Goal: Information Seeking & Learning: Learn about a topic

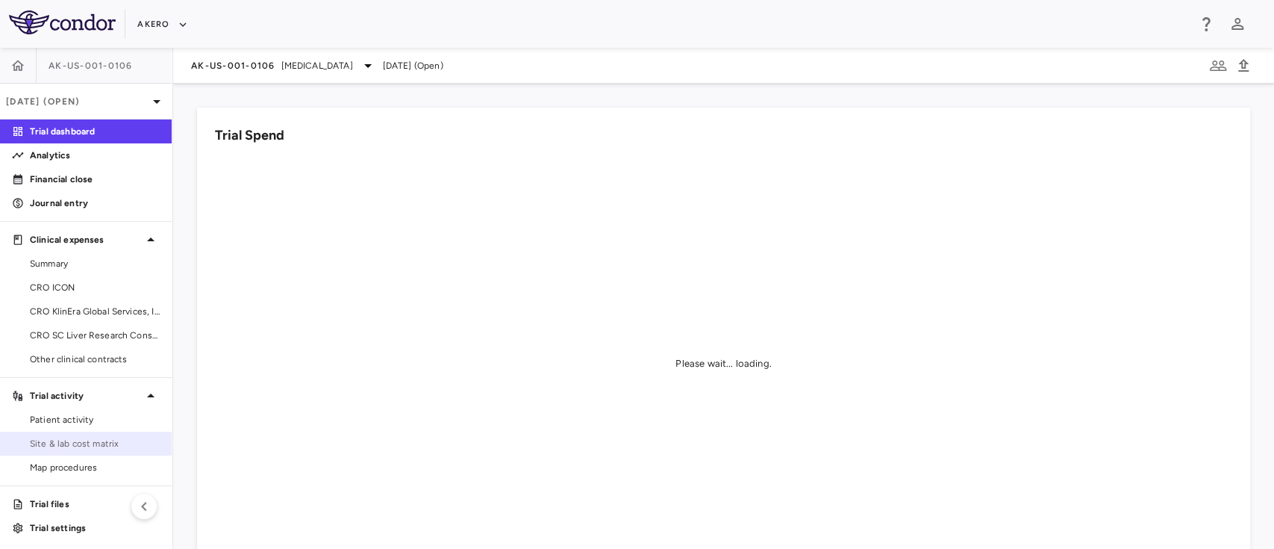
click at [84, 435] on link "Site & lab cost matrix" at bounding box center [86, 443] width 172 height 22
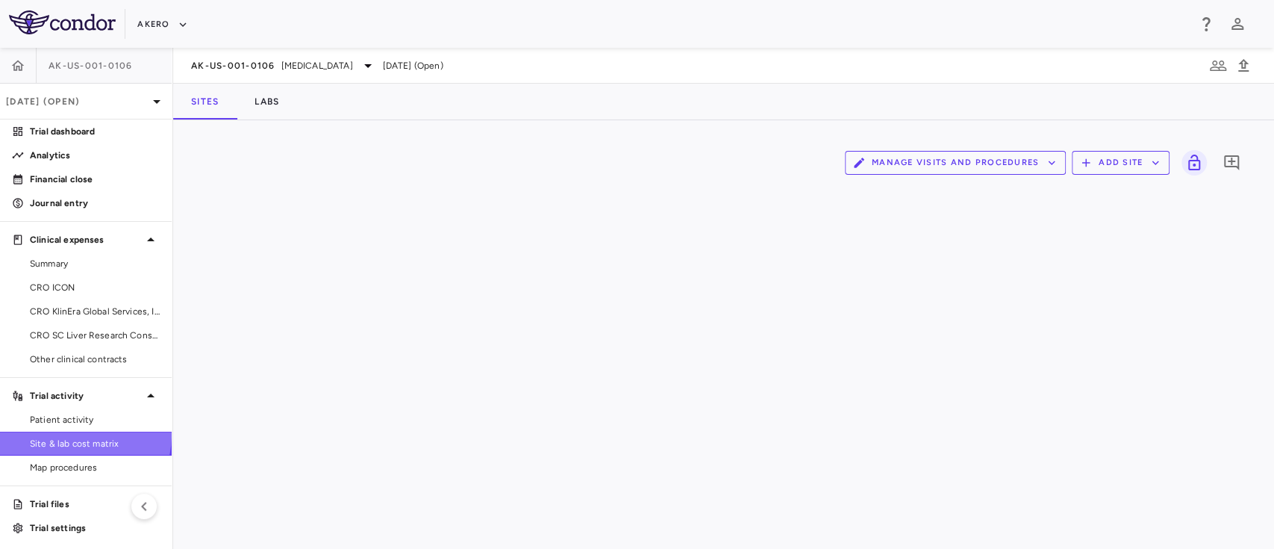
click at [84, 435] on link "Site & lab cost matrix" at bounding box center [86, 443] width 172 height 22
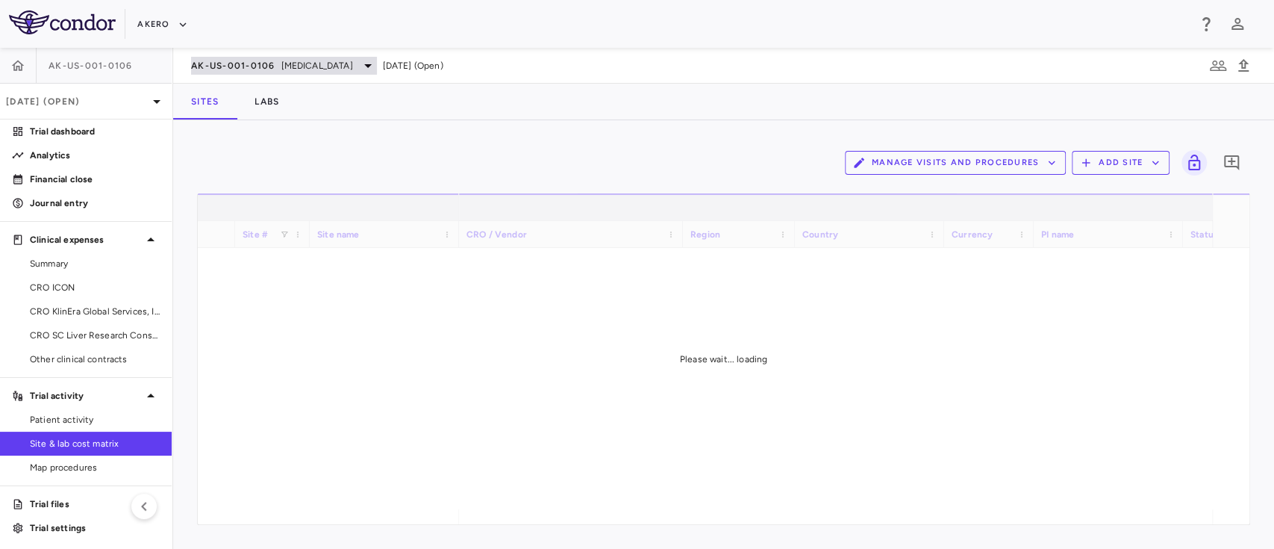
click at [353, 72] on span "[MEDICAL_DATA]" at bounding box center [317, 65] width 72 height 13
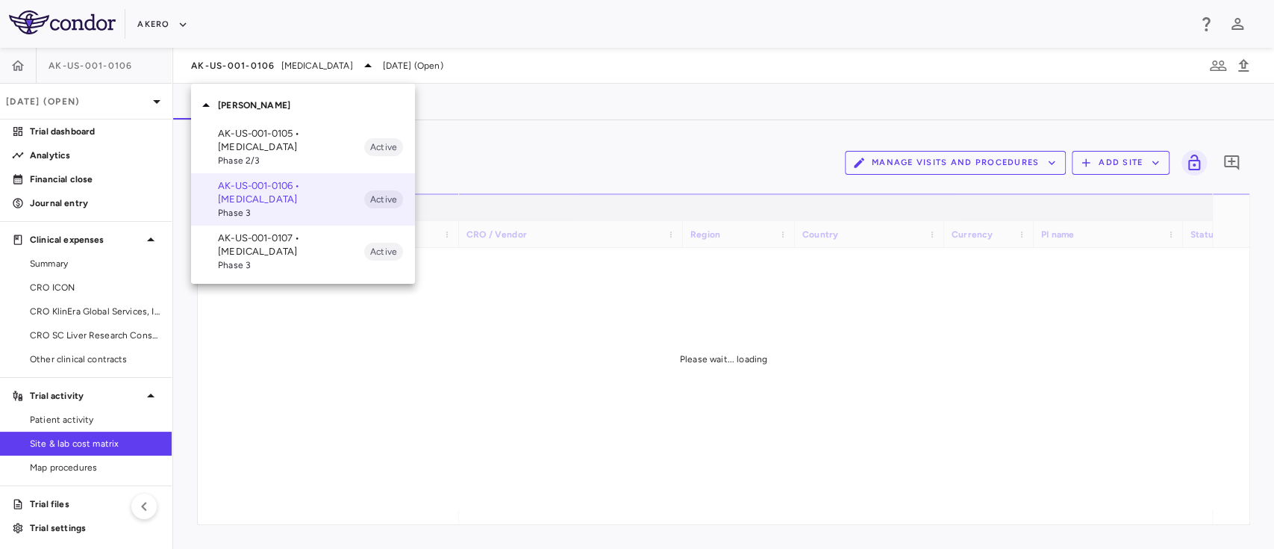
click at [282, 143] on p "AK-US-001-0105 • [MEDICAL_DATA]" at bounding box center [291, 140] width 146 height 27
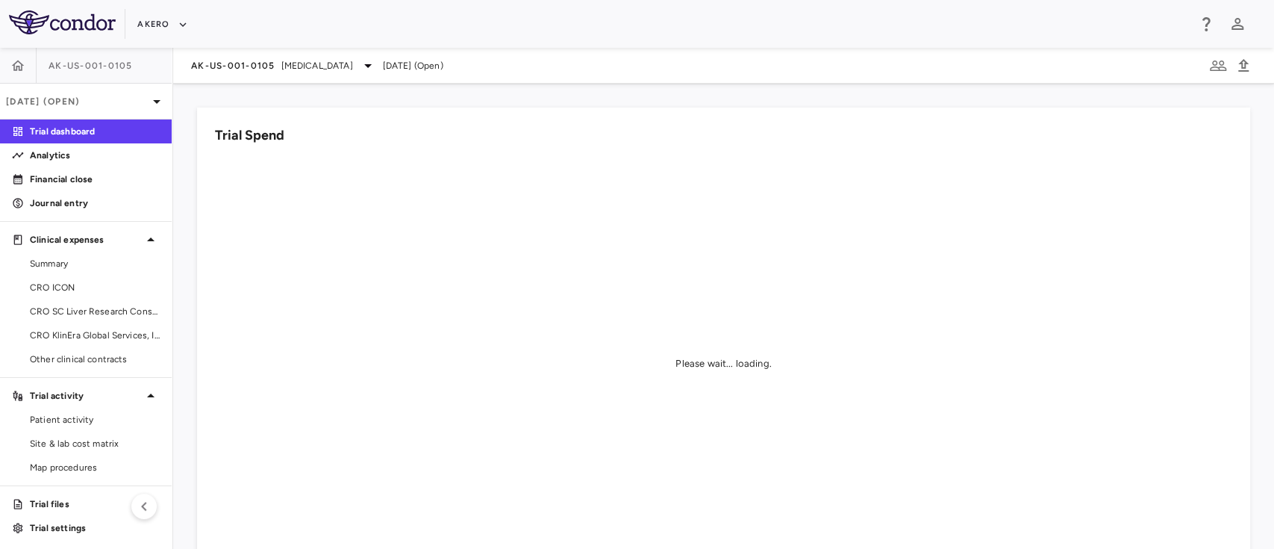
scroll to position [2, 0]
click at [53, 290] on span "CRO ICON" at bounding box center [95, 284] width 130 height 13
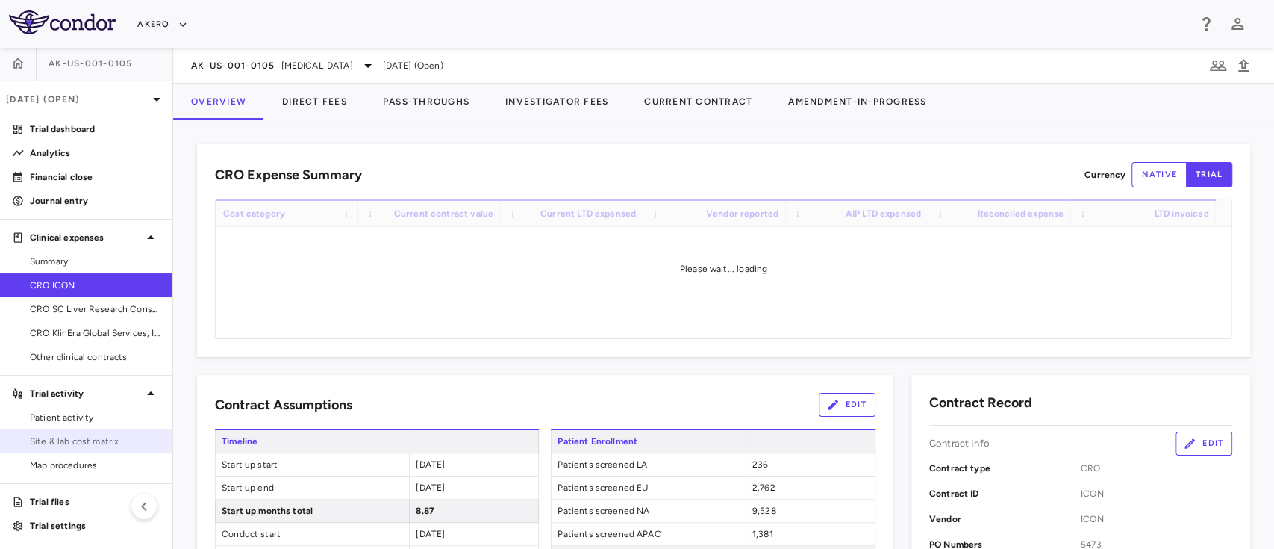
click at [68, 442] on span "Site & lab cost matrix" at bounding box center [95, 440] width 130 height 13
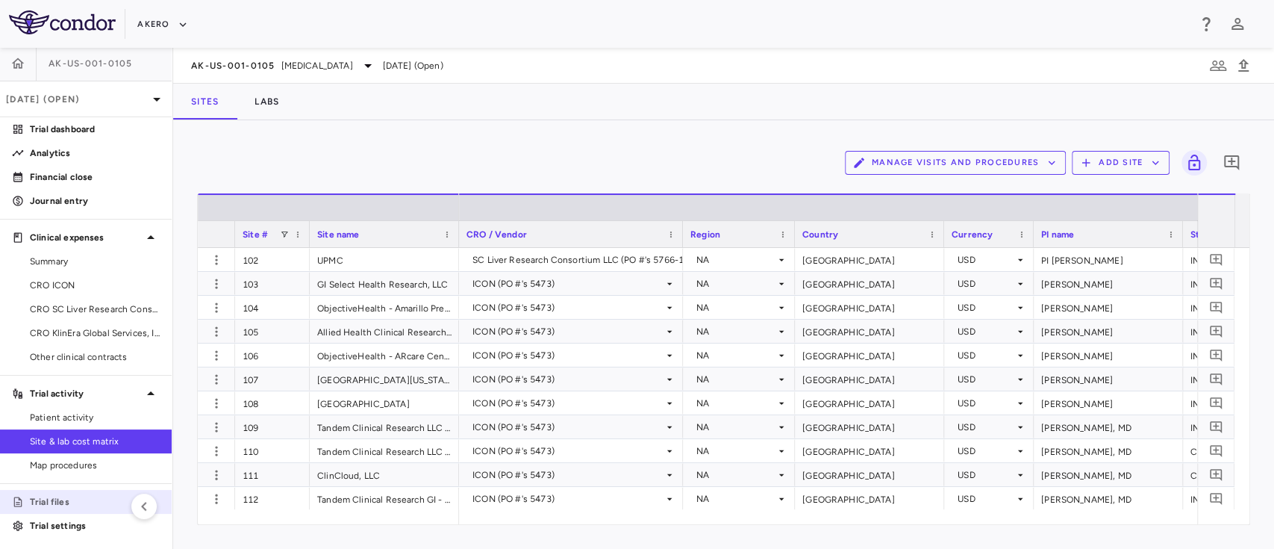
click at [47, 502] on p "Trial files" at bounding box center [95, 501] width 130 height 13
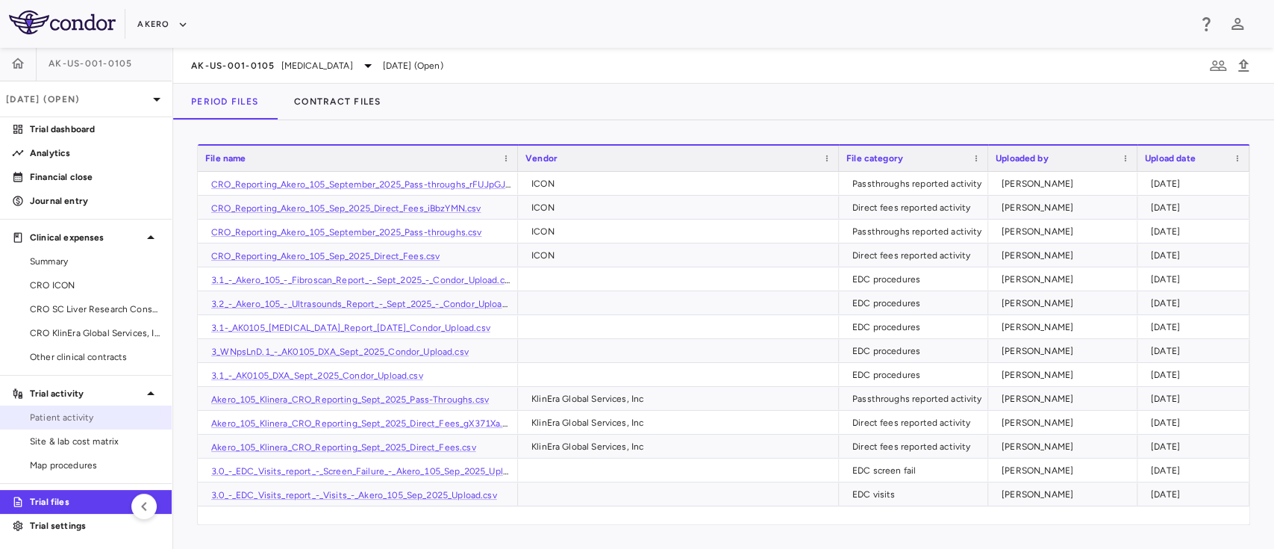
click at [65, 406] on link "Patient activity" at bounding box center [86, 417] width 172 height 22
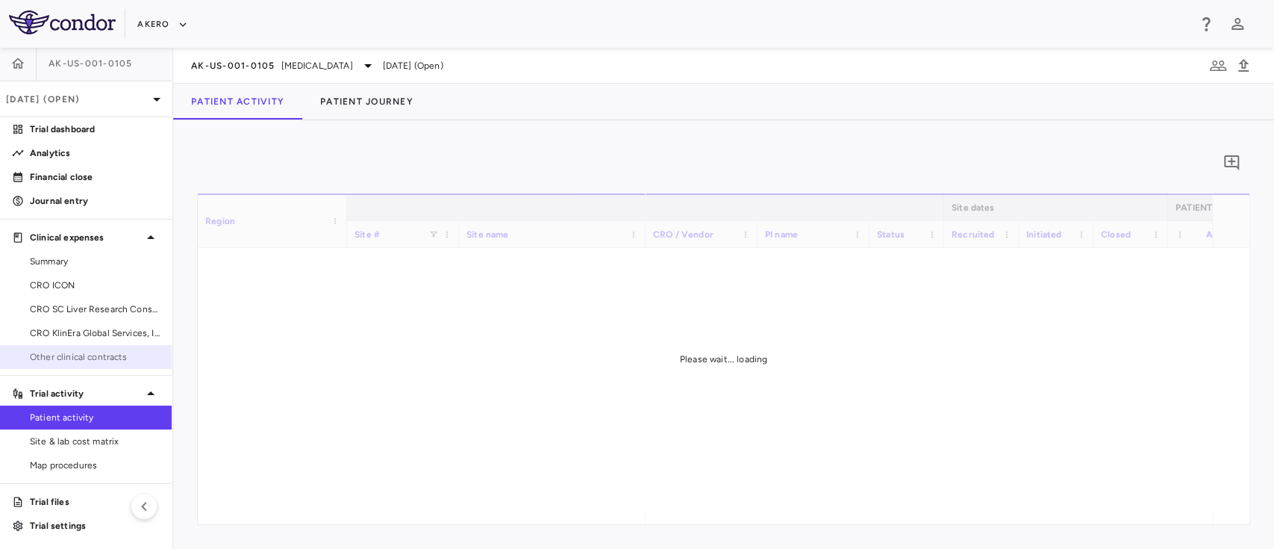
click at [60, 354] on span "Other clinical contracts" at bounding box center [95, 356] width 130 height 13
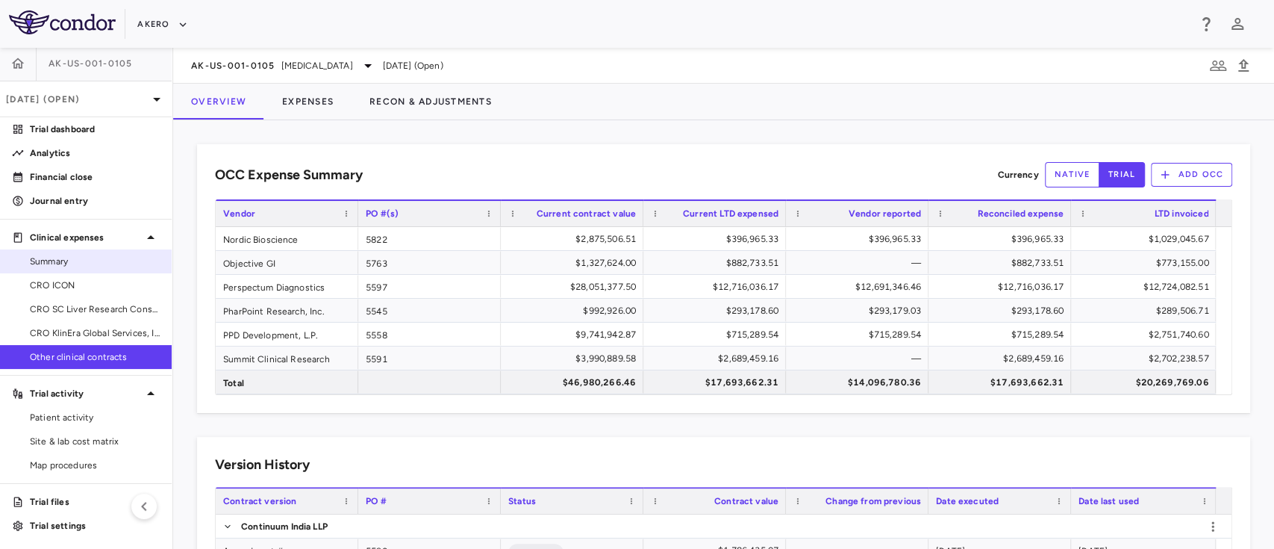
click at [89, 252] on link "Summary" at bounding box center [86, 261] width 172 height 22
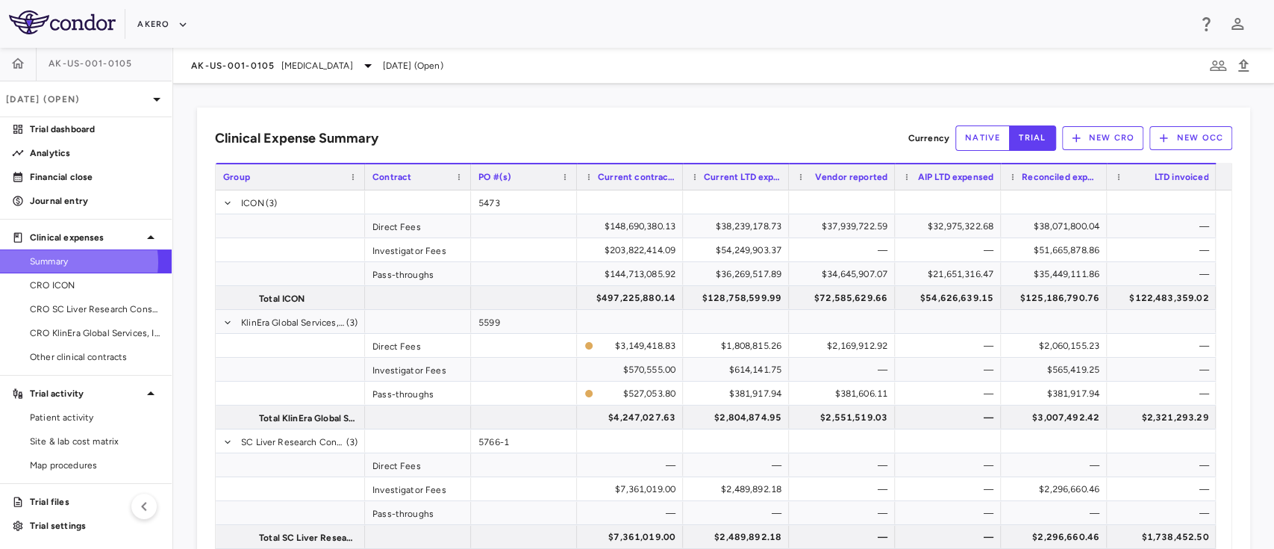
click at [76, 261] on span "Summary" at bounding box center [95, 261] width 130 height 13
click at [43, 255] on span "Summary" at bounding box center [95, 261] width 130 height 13
click at [72, 278] on span "CRO ICON" at bounding box center [95, 284] width 130 height 13
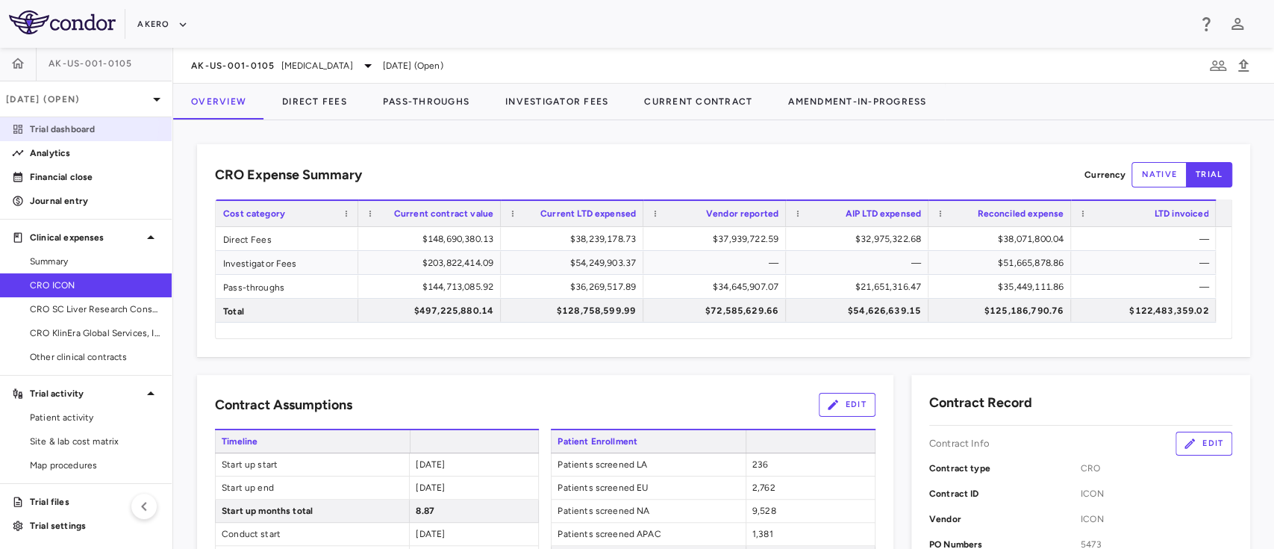
click at [74, 124] on p "Trial dashboard" at bounding box center [95, 128] width 130 height 13
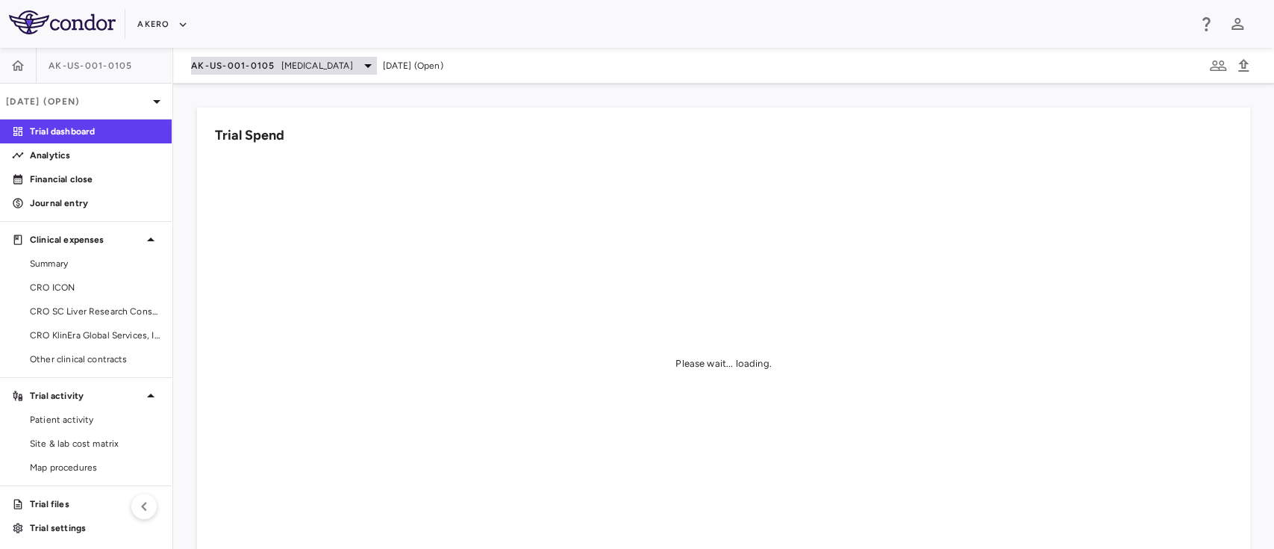
click at [247, 68] on span "AK-US-001-0105" at bounding box center [233, 66] width 84 height 12
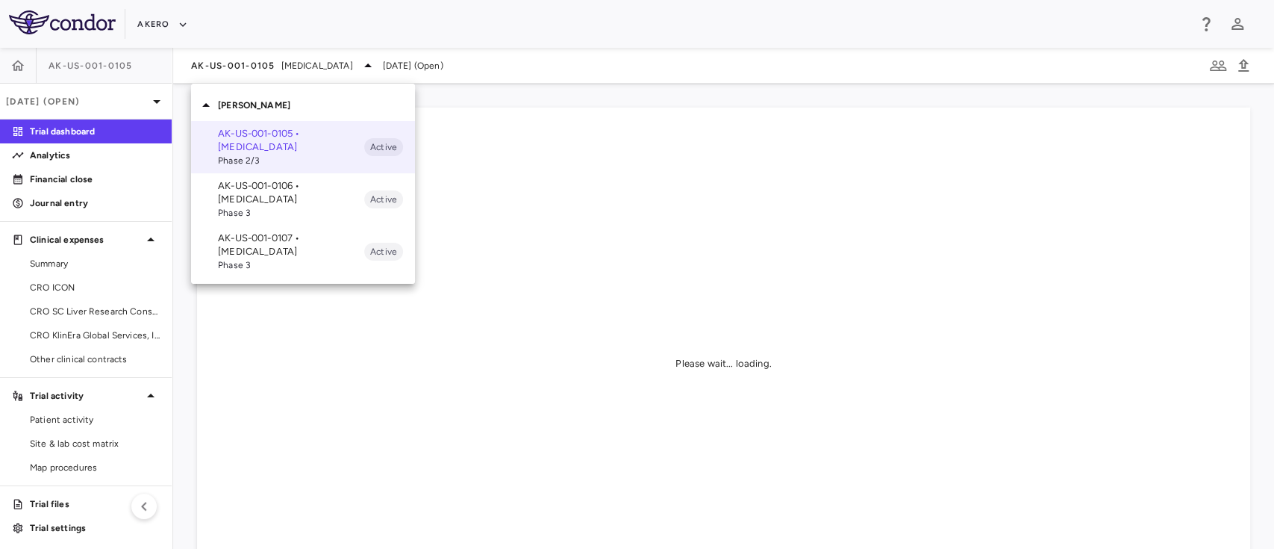
click at [269, 245] on p "AK-US-001-0107 • [MEDICAL_DATA]" at bounding box center [291, 244] width 146 height 27
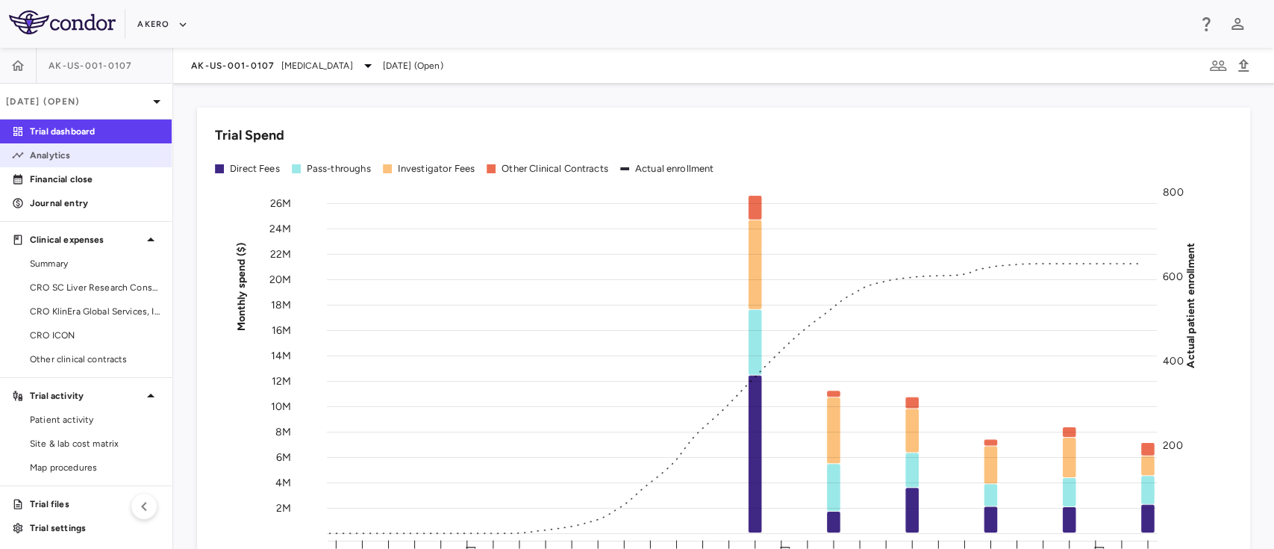
click at [63, 152] on p "Analytics" at bounding box center [95, 155] width 130 height 13
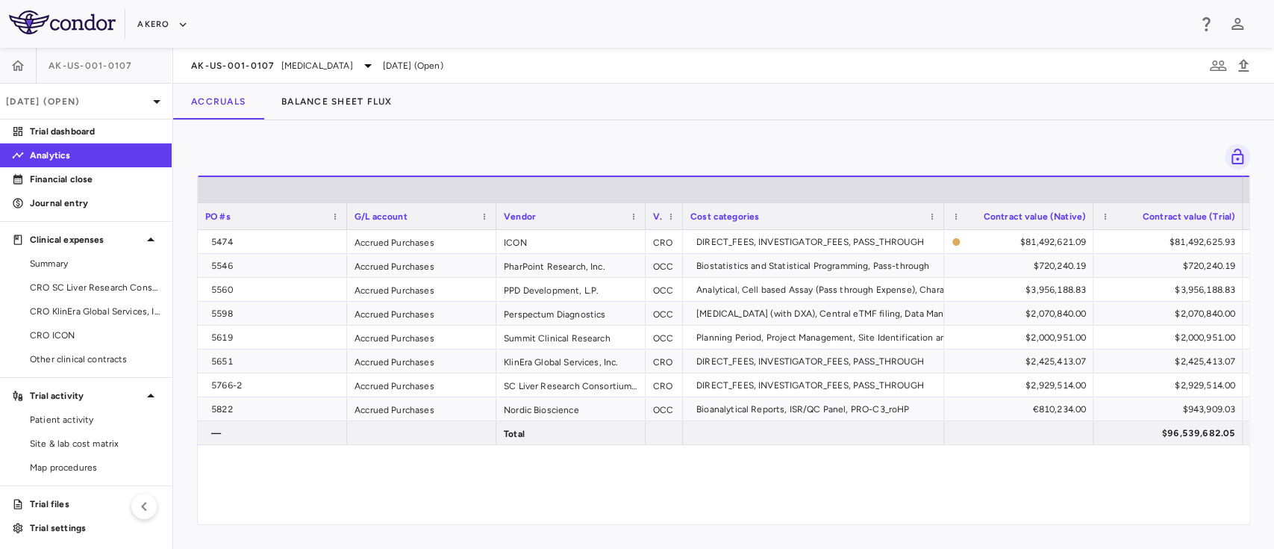
drag, startPoint x: 363, startPoint y: 526, endPoint x: 673, endPoint y: 511, distance: 310.2
click at [673, 511] on div "Drag here to set row groups Drag here to set column labels Total LTD PO #s G/L …" at bounding box center [723, 334] width 1101 height 428
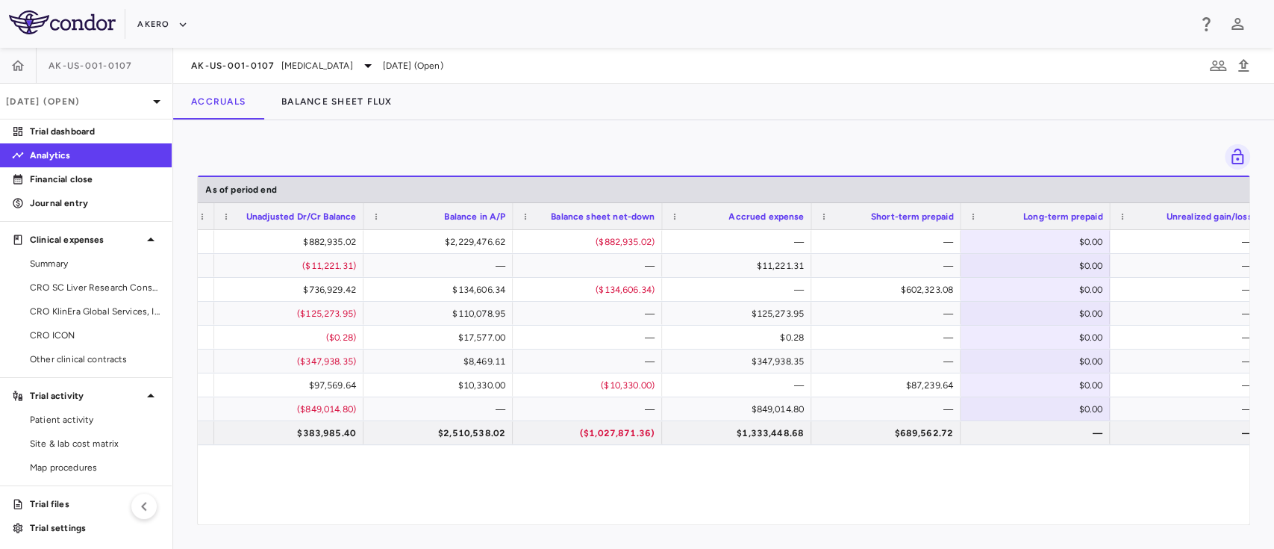
drag, startPoint x: 1197, startPoint y: 477, endPoint x: 1273, endPoint y: 455, distance: 78.4
click at [1273, 455] on div "Drag here to set row groups Drag here to set column labels Total LTD As of peri…" at bounding box center [723, 334] width 1101 height 428
click at [493, 252] on div "$2,229,476.62" at bounding box center [441, 242] width 128 height 24
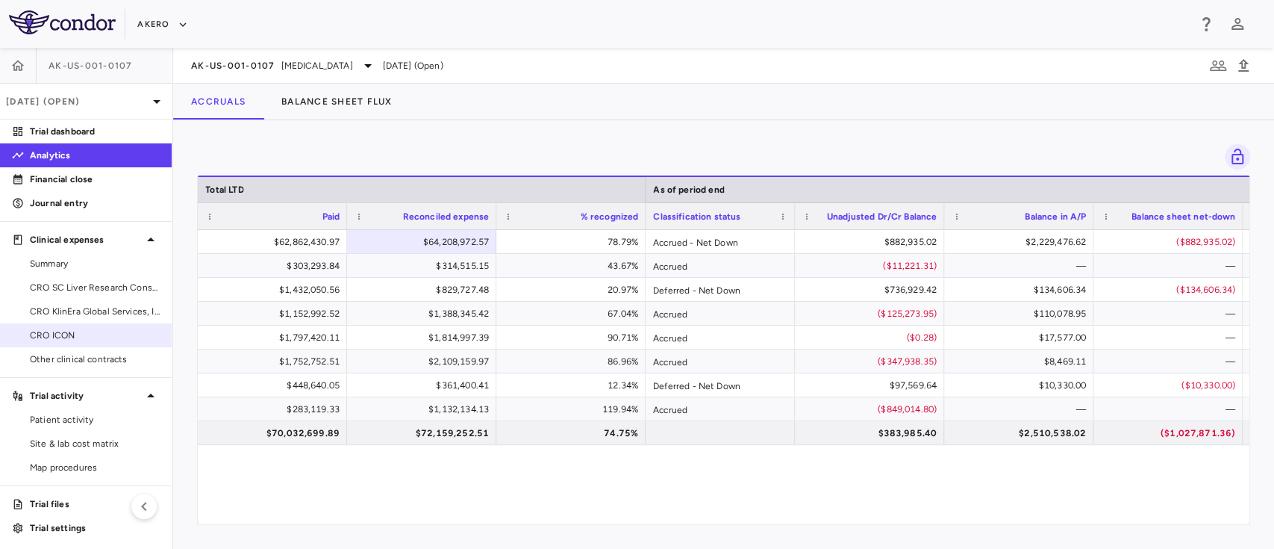
click at [90, 337] on span "CRO ICON" at bounding box center [95, 334] width 130 height 13
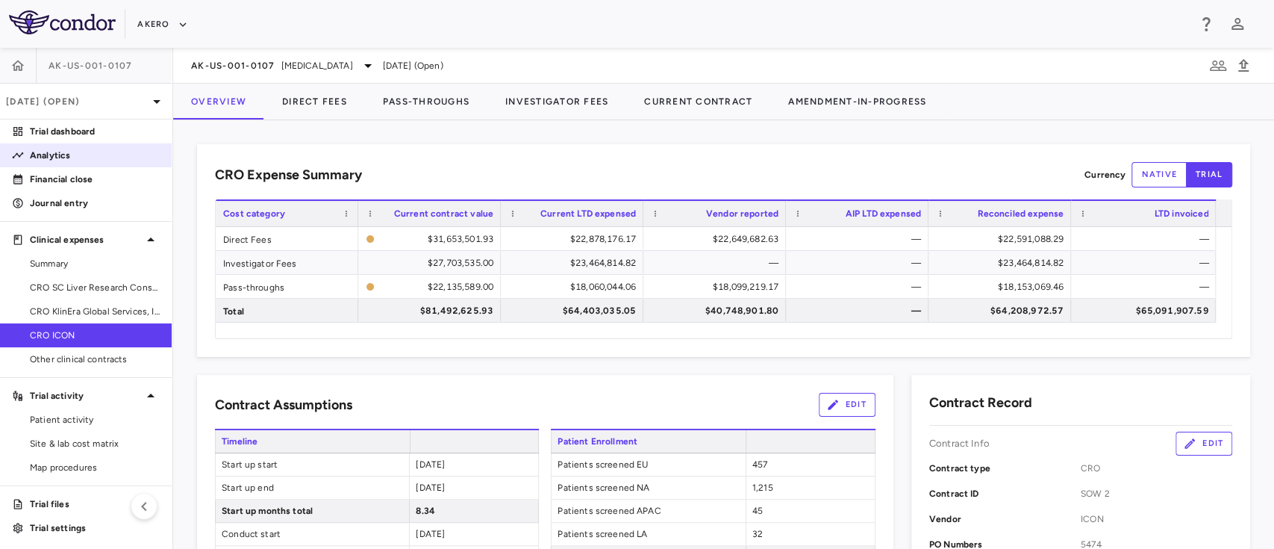
click at [49, 158] on p "Analytics" at bounding box center [95, 155] width 130 height 13
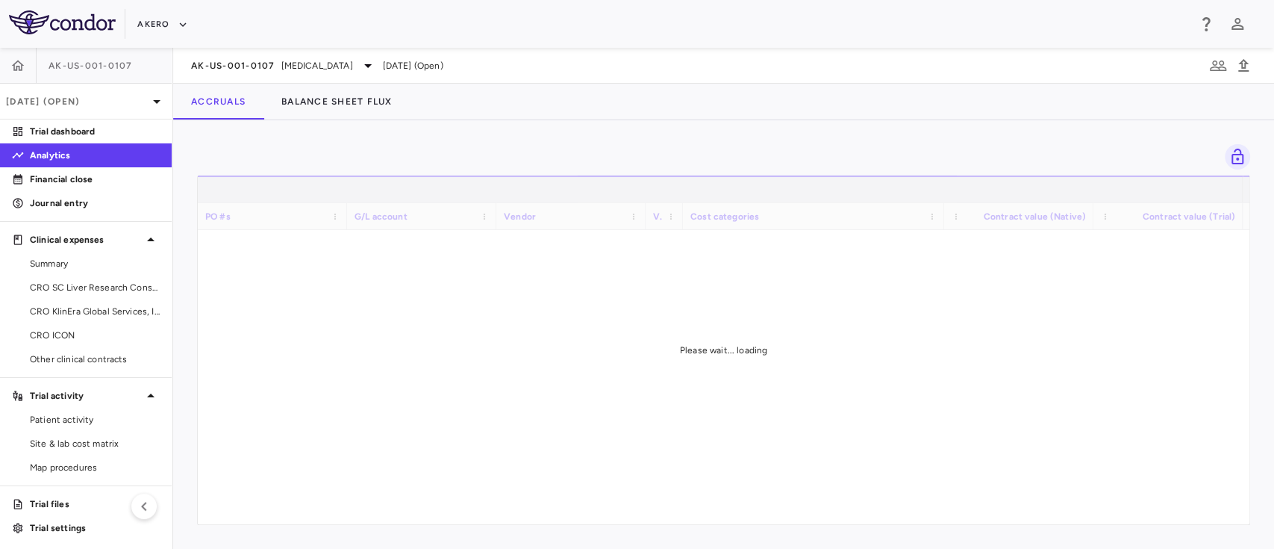
drag, startPoint x: 509, startPoint y: 511, endPoint x: 585, endPoint y: 516, distance: 76.3
click at [585, 516] on div "Please wait... loading" at bounding box center [724, 349] width 1052 height 349
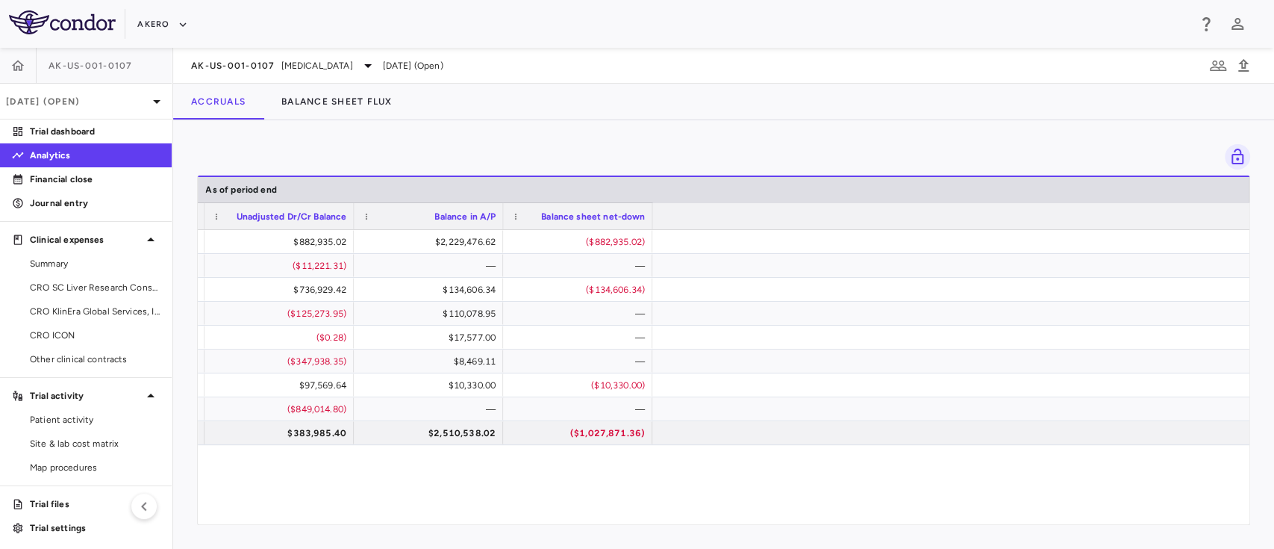
scroll to position [0, 619]
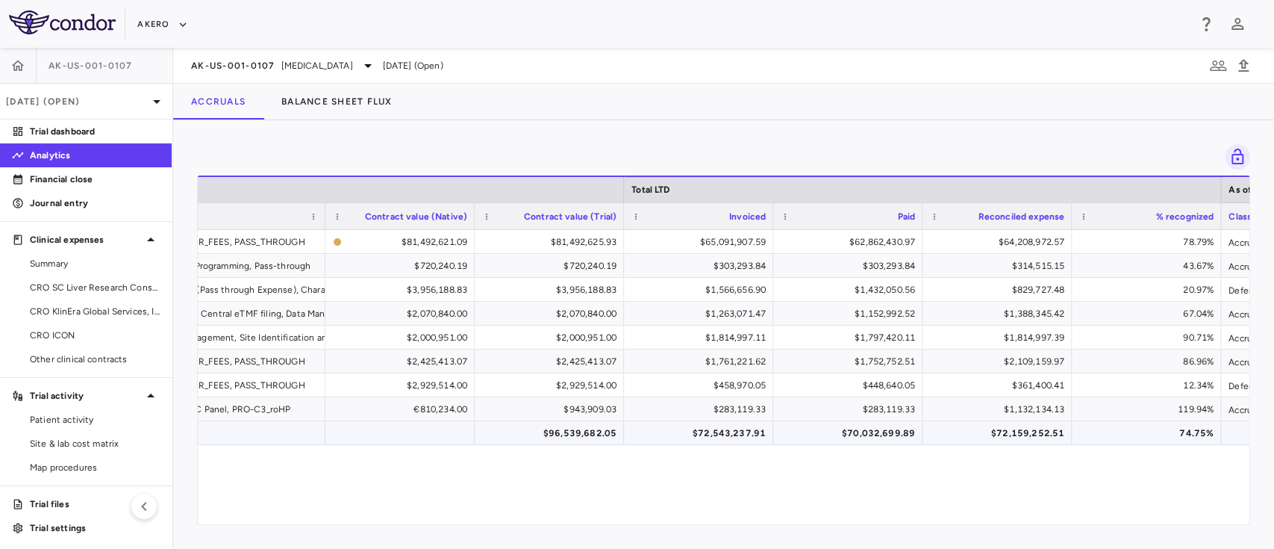
drag, startPoint x: 515, startPoint y: 474, endPoint x: 319, endPoint y: 451, distance: 197.7
click at [312, 448] on div "DIRECT_FEES, INVESTIGATOR_FEES, PASS_THROUGH $81,492,621.09 $81,492,625.93 $65,…" at bounding box center [724, 369] width 1052 height 279
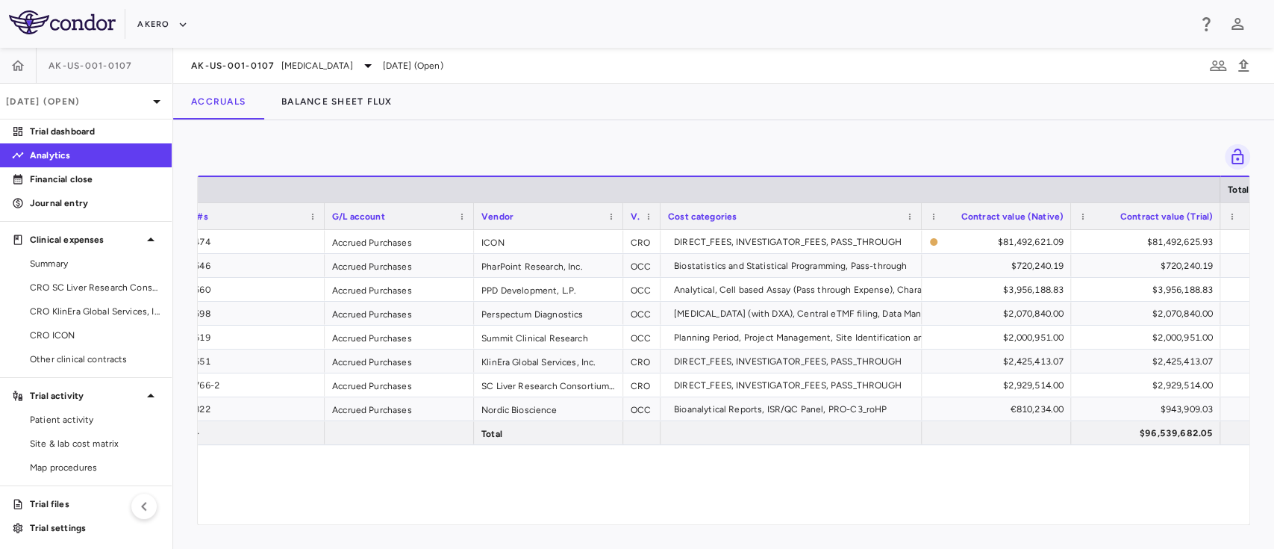
scroll to position [0, 24]
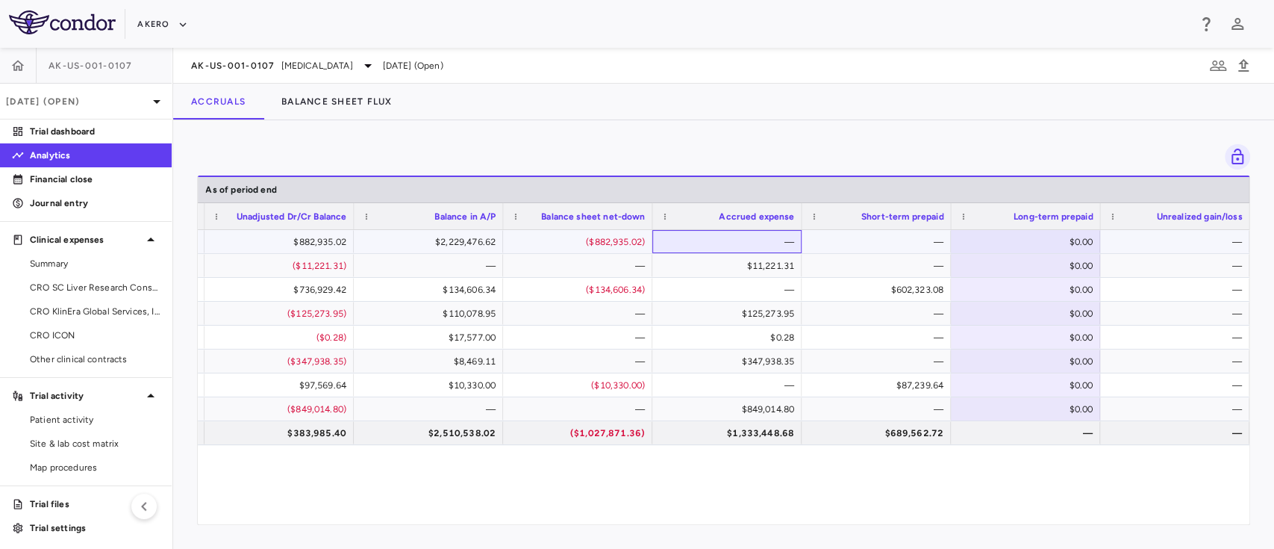
click at [673, 234] on div "—" at bounding box center [730, 242] width 128 height 24
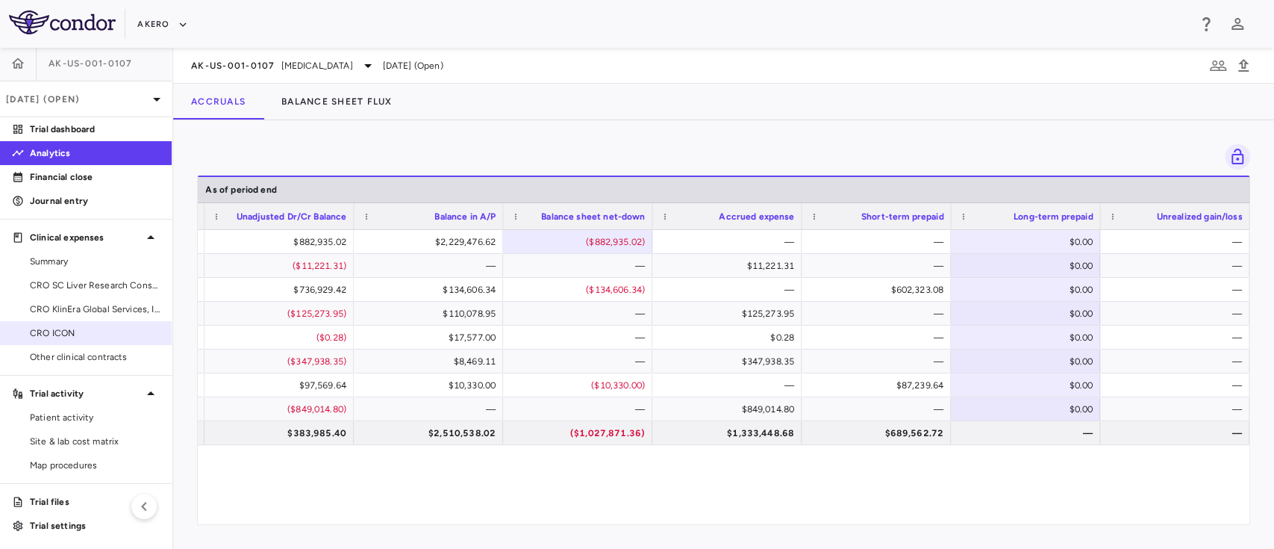
click at [66, 326] on span "CRO ICON" at bounding box center [95, 332] width 130 height 13
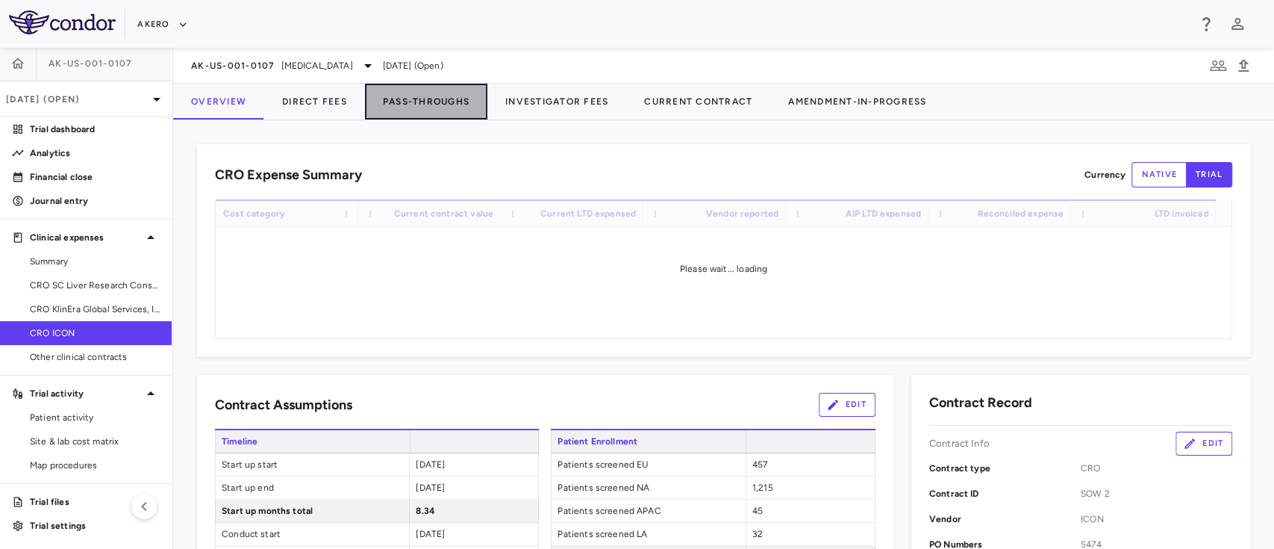
click at [406, 93] on button "Pass-Throughs" at bounding box center [426, 102] width 122 height 36
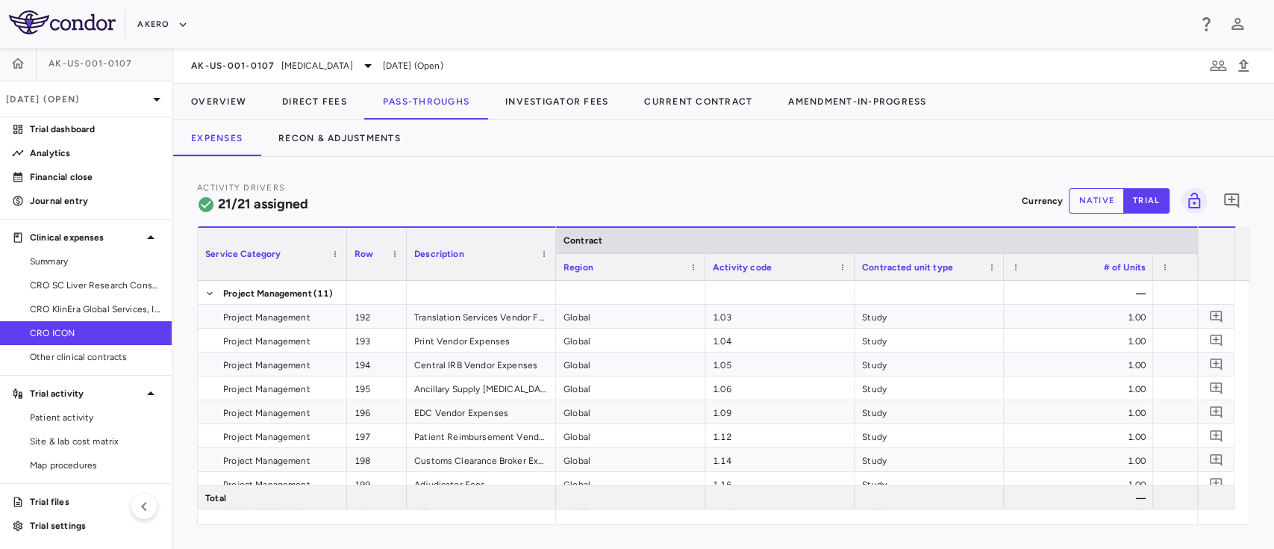
drag, startPoint x: 603, startPoint y: 514, endPoint x: 685, endPoint y: 523, distance: 81.8
click at [685, 523] on div "Service Category Row Description Contract" at bounding box center [724, 375] width 1052 height 298
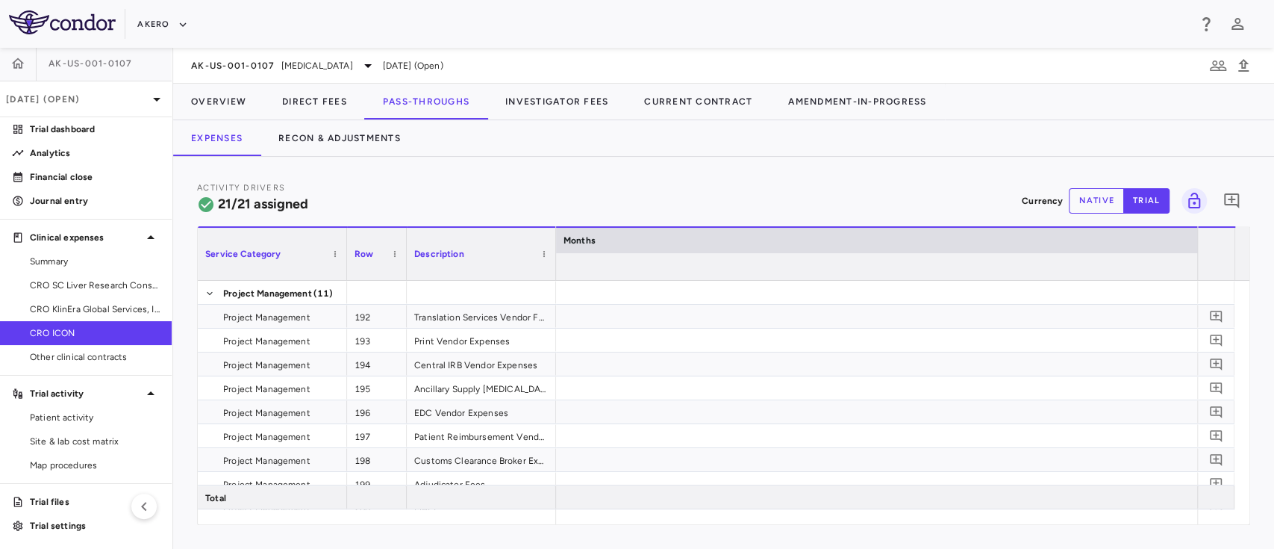
scroll to position [0, 7390]
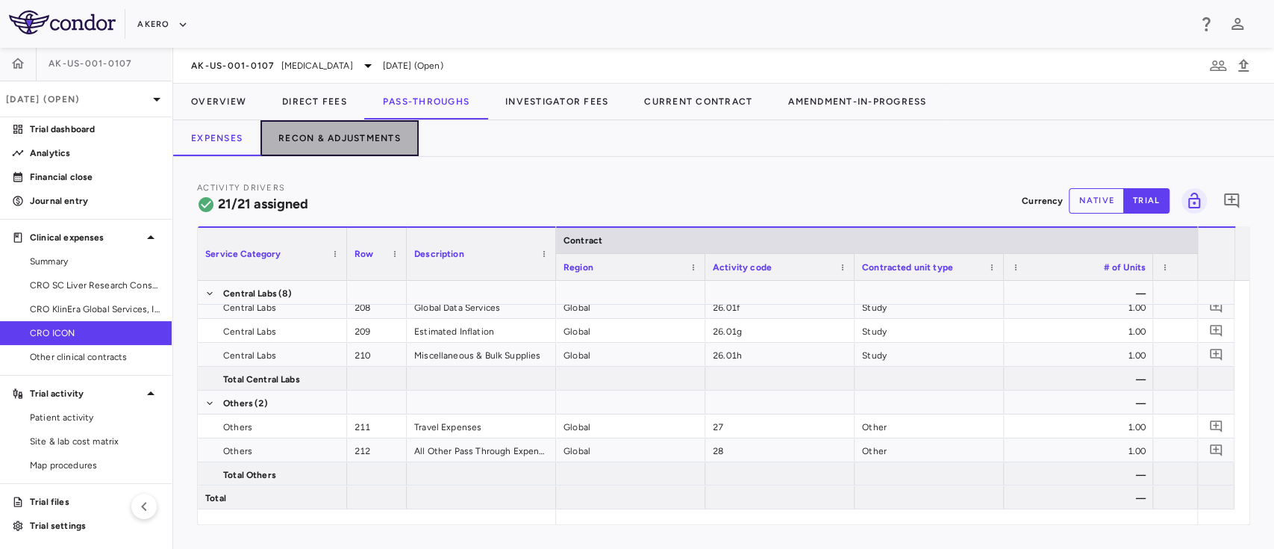
click at [361, 126] on button "Recon & Adjustments" at bounding box center [340, 138] width 158 height 36
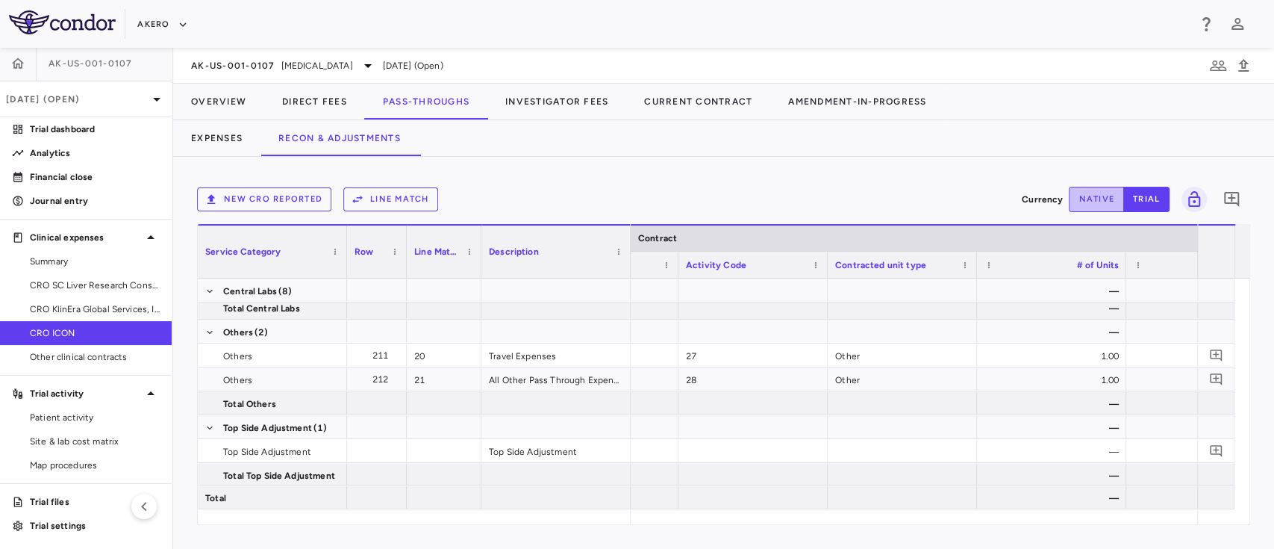
click at [1089, 194] on button "native" at bounding box center [1096, 199] width 55 height 25
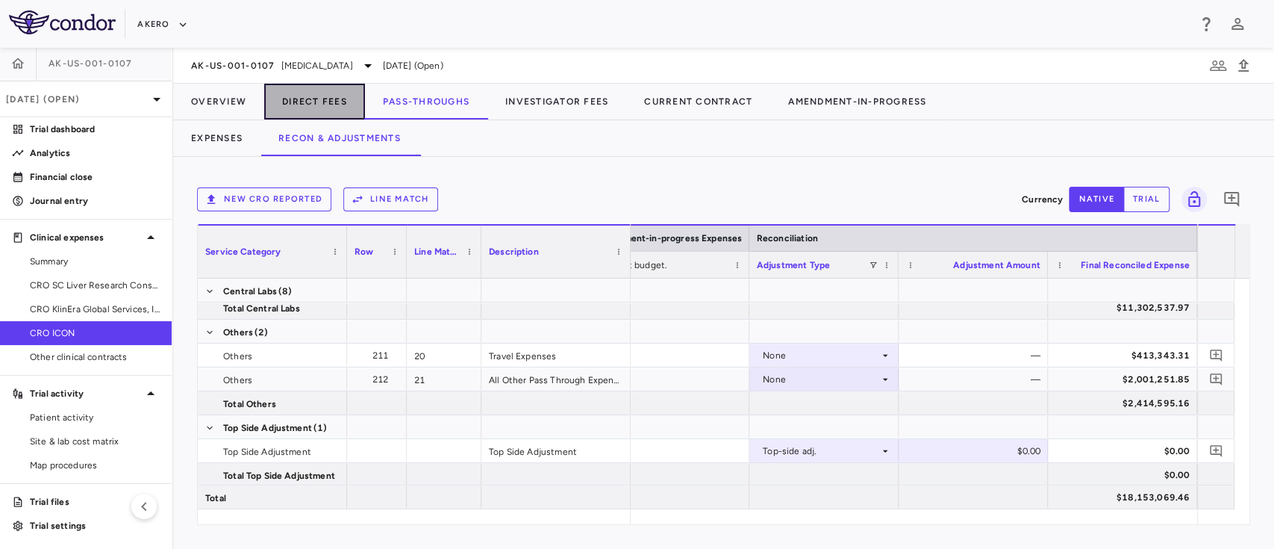
click at [311, 103] on button "Direct Fees" at bounding box center [314, 102] width 101 height 36
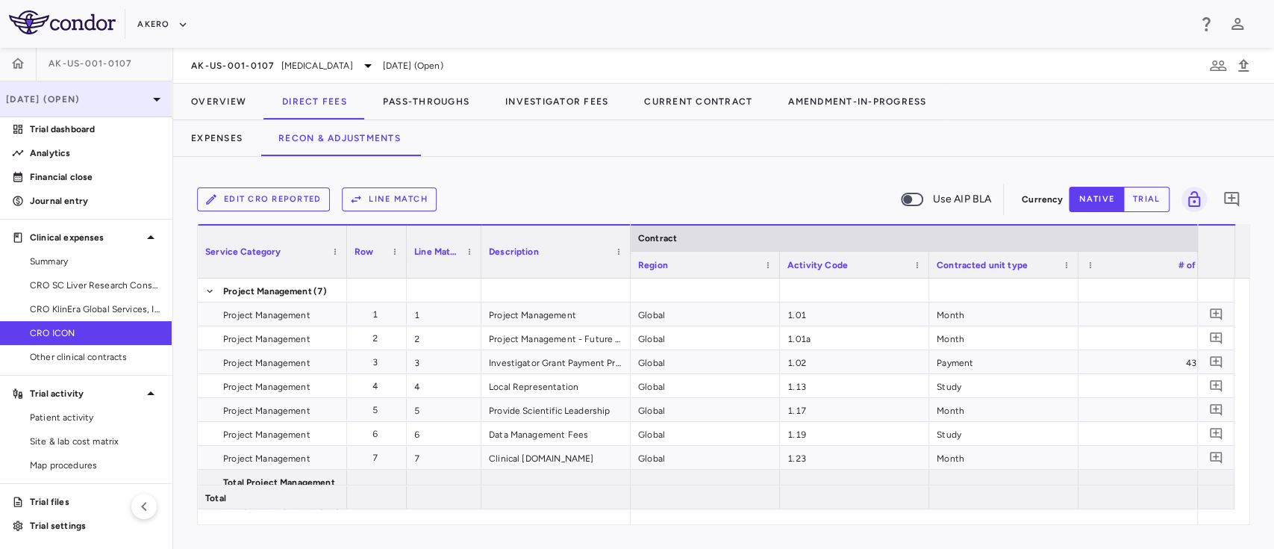
click at [96, 108] on div "[DATE] (Open)" at bounding box center [86, 99] width 172 height 36
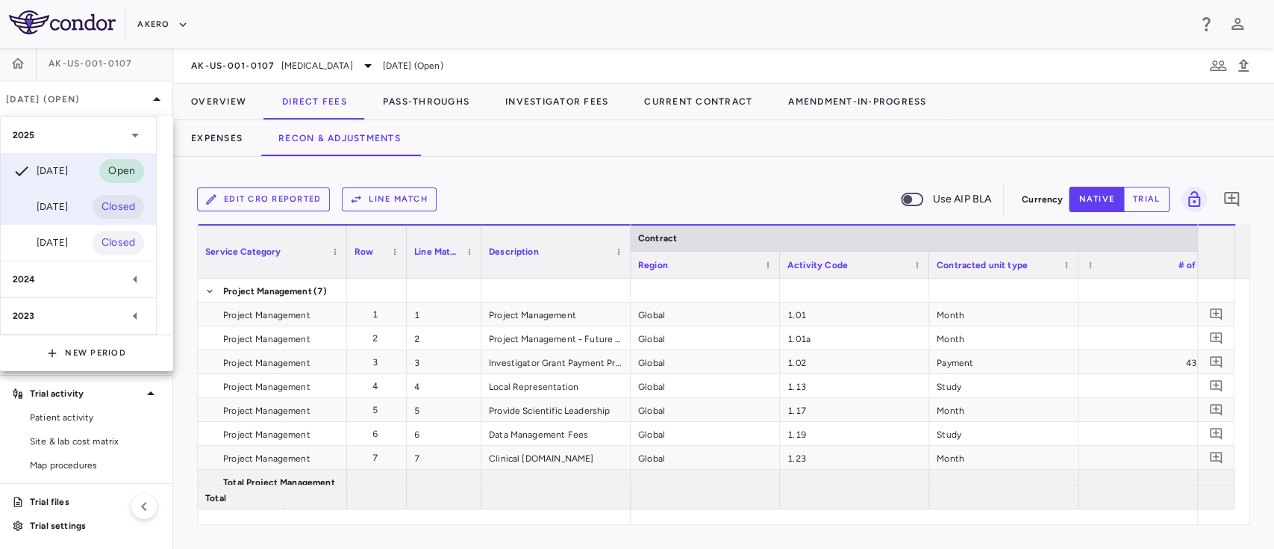
click at [54, 201] on div "[DATE]" at bounding box center [40, 207] width 55 height 18
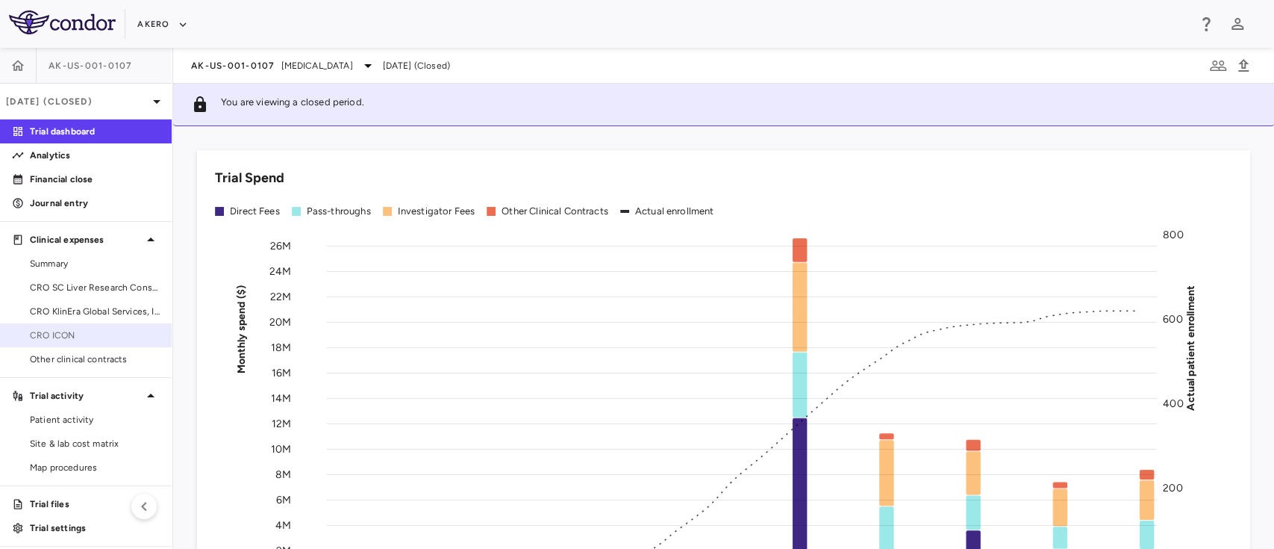
click at [90, 338] on span "CRO ICON" at bounding box center [95, 334] width 130 height 13
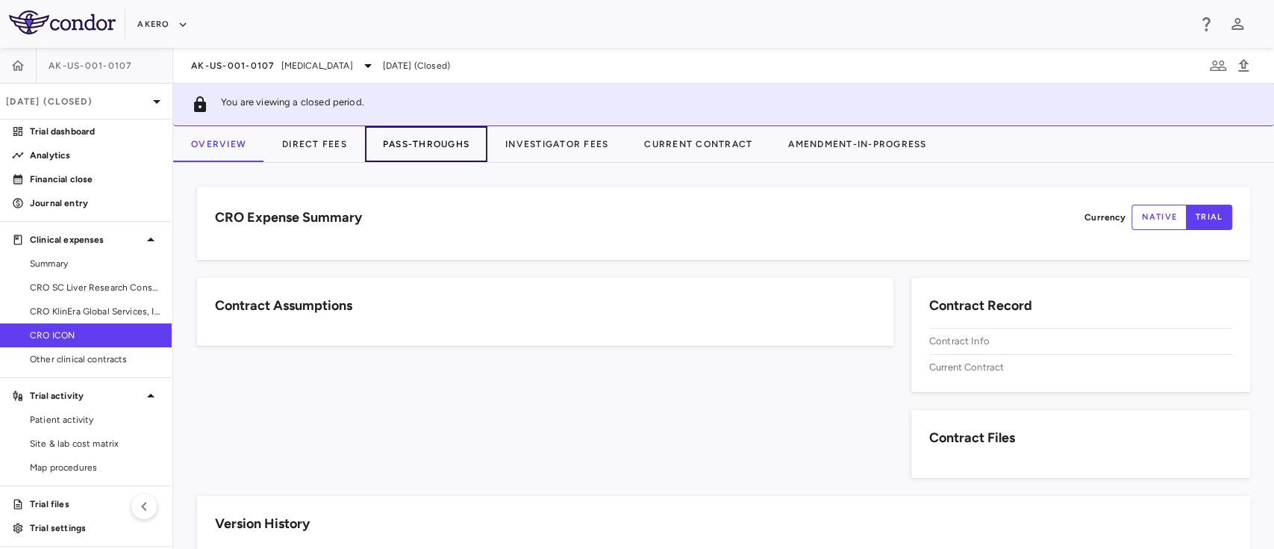
click at [430, 137] on button "Pass-Throughs" at bounding box center [426, 144] width 122 height 36
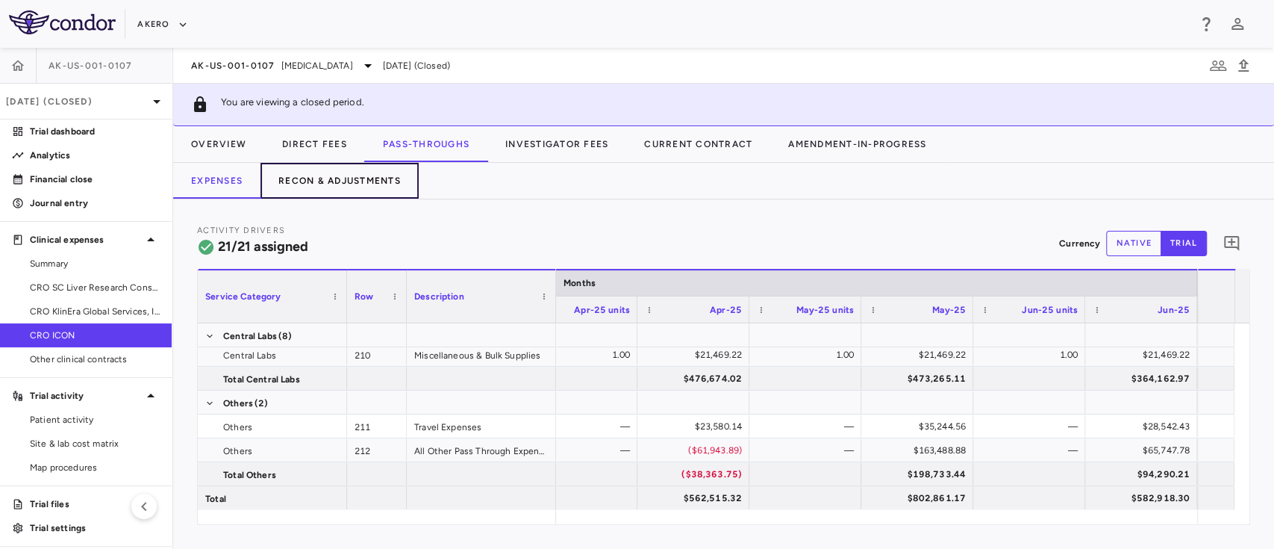
click at [319, 173] on button "Recon & Adjustments" at bounding box center [340, 181] width 158 height 36
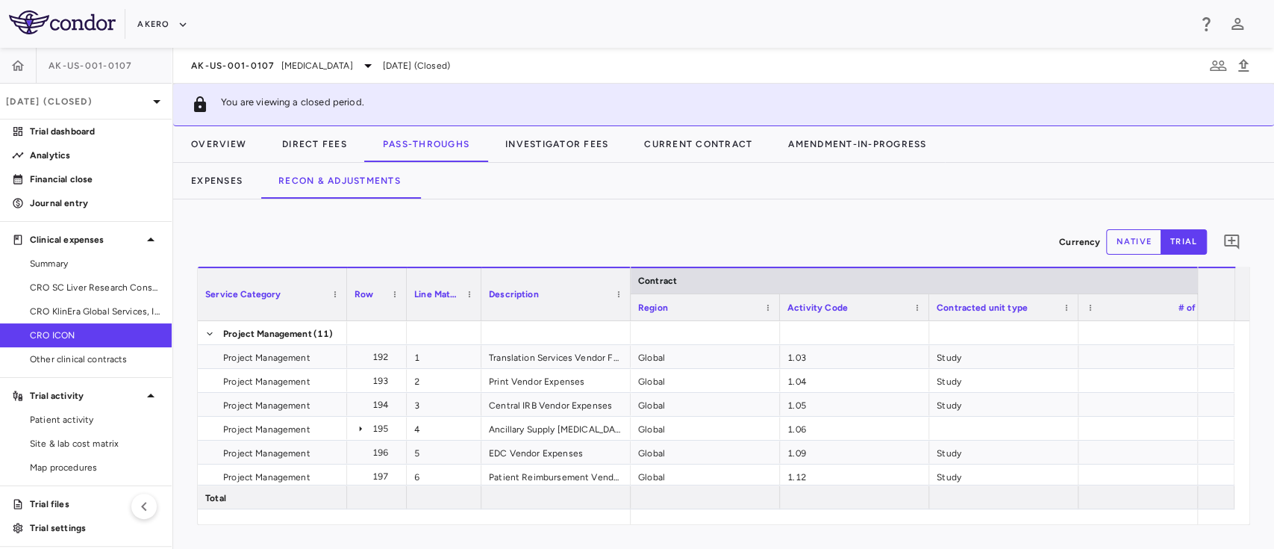
drag, startPoint x: 693, startPoint y: 511, endPoint x: 796, endPoint y: 534, distance: 105.7
click at [796, 534] on div "Currency native trial 0 Service Category Drag here to set column labels Service…" at bounding box center [723, 373] width 1101 height 349
